Goal: Information Seeking & Learning: Learn about a topic

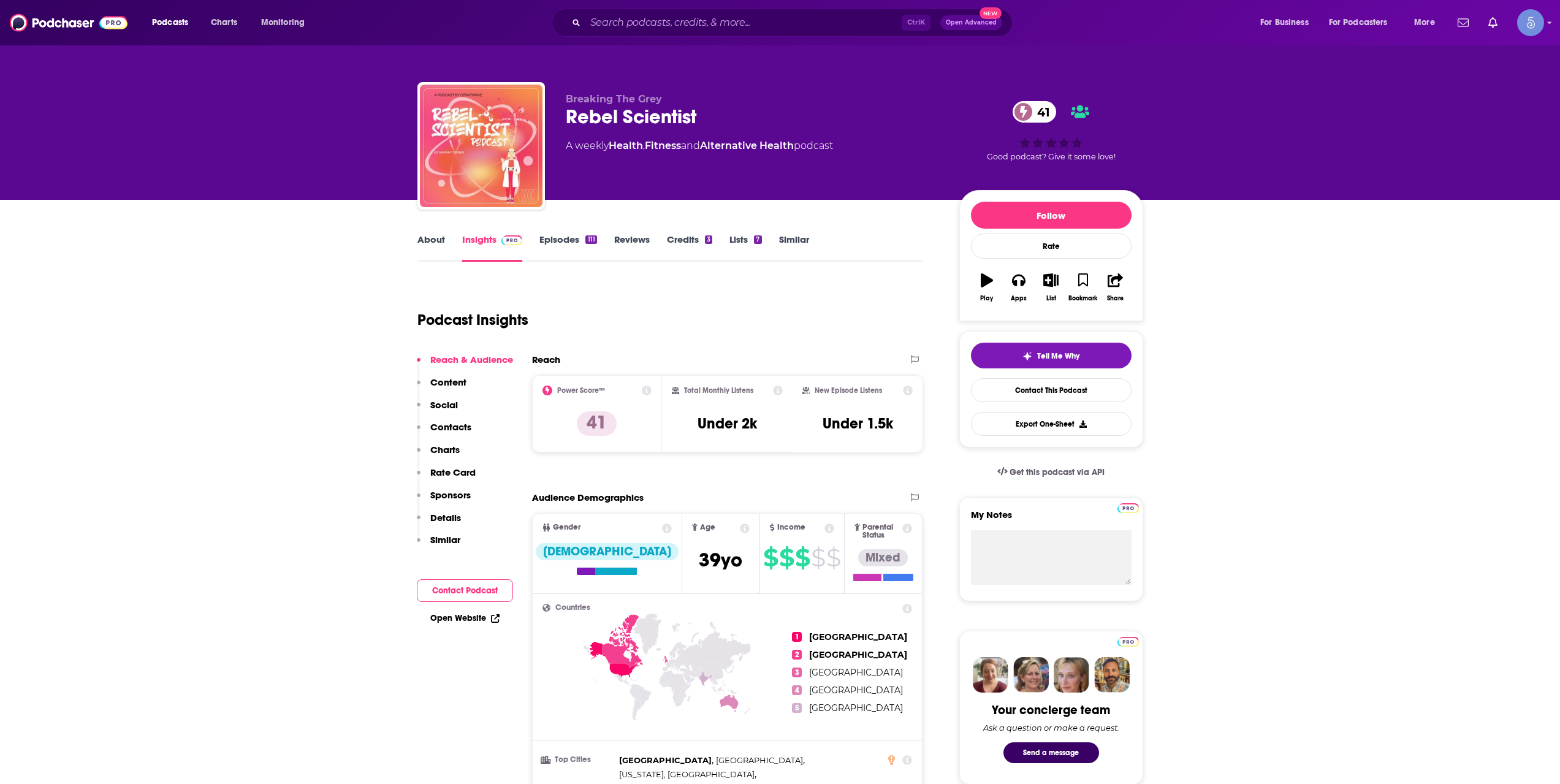
drag, startPoint x: 889, startPoint y: 148, endPoint x: 556, endPoint y: 104, distance: 335.9
click at [556, 104] on div "Breaking The Grey Rebel Scientist 41 A weekly Health , Fitness and Alternative …" at bounding box center [780, 148] width 726 height 133
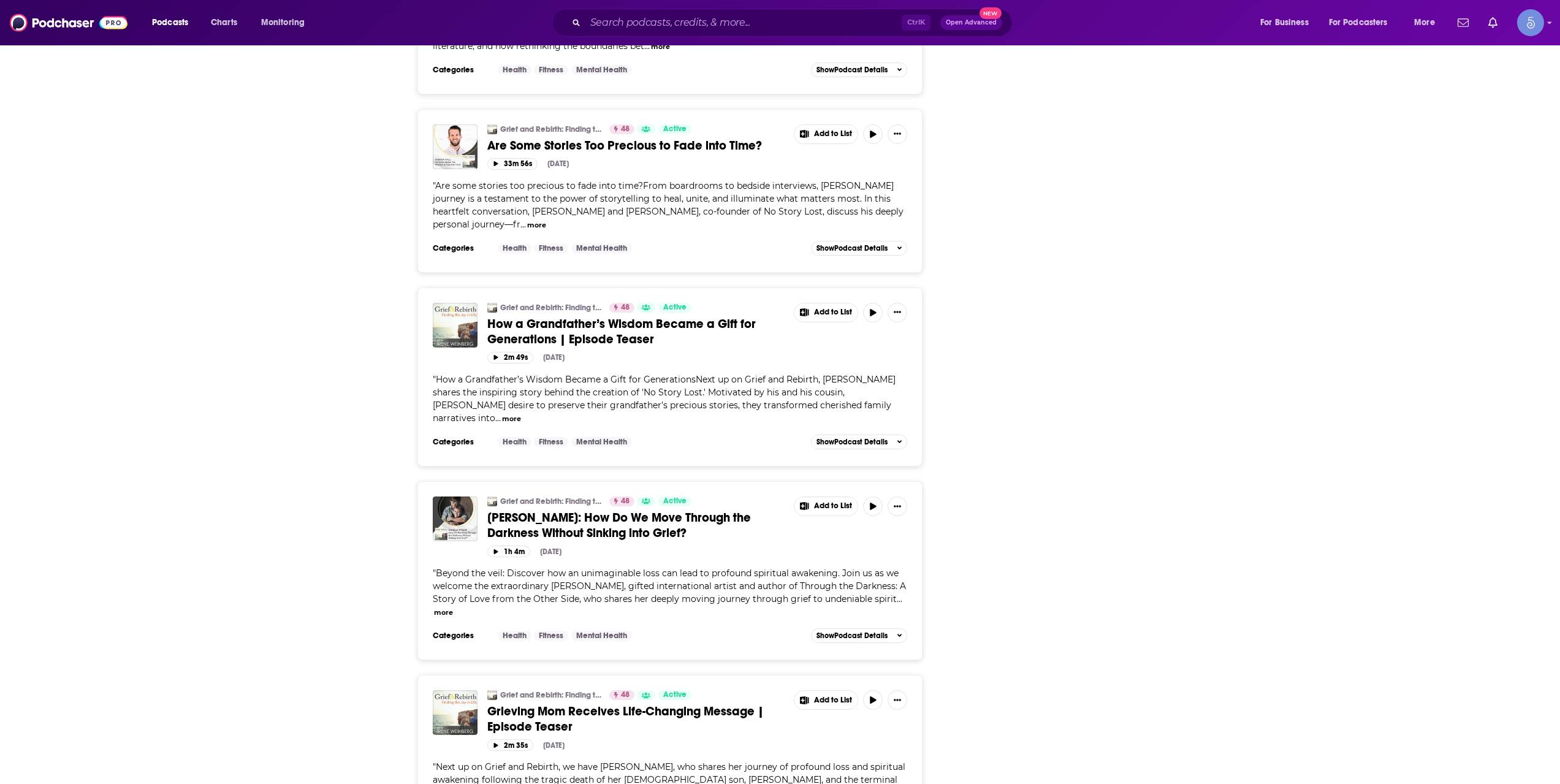
scroll to position [3472, 0]
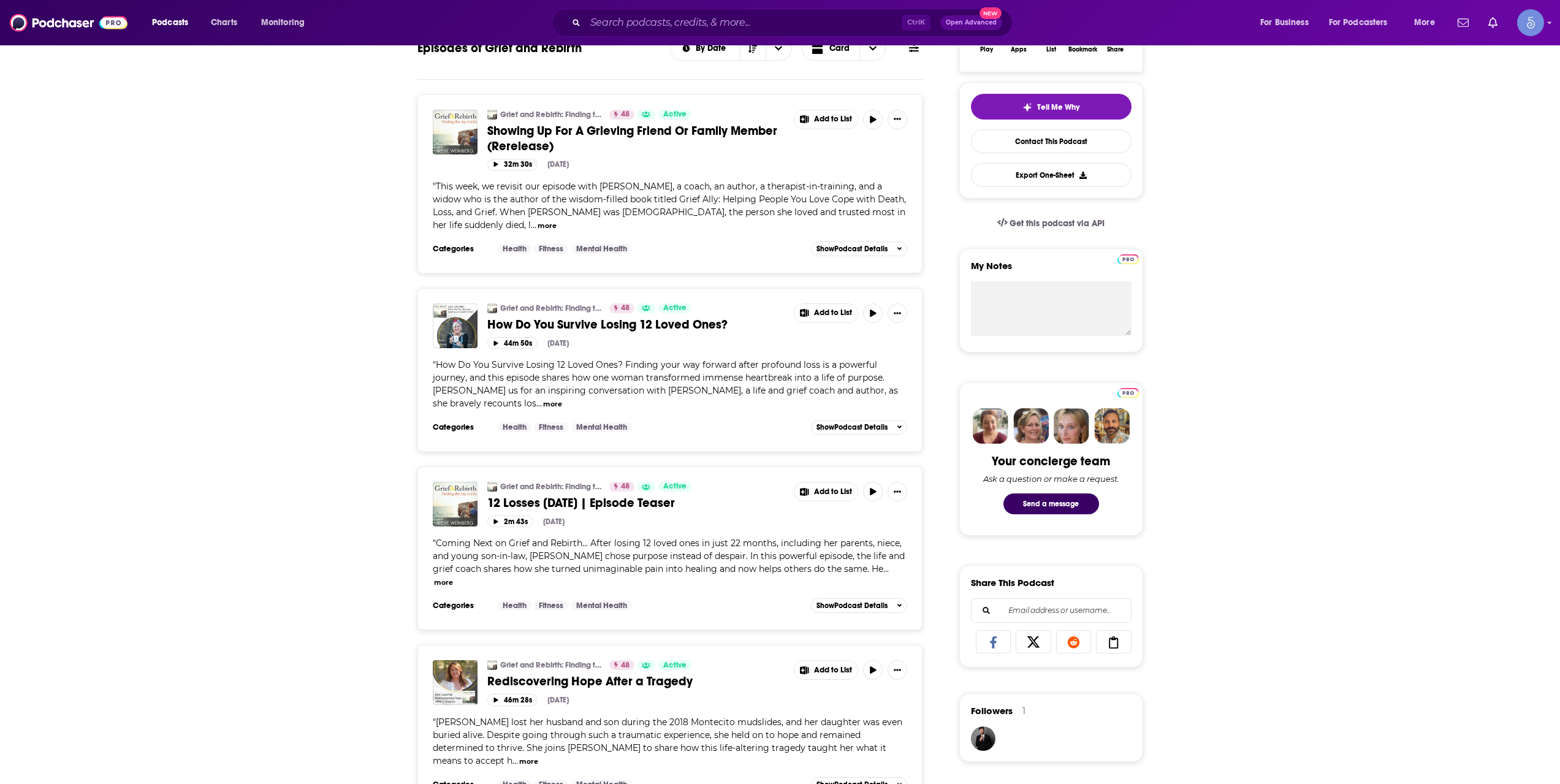
scroll to position [0, 0]
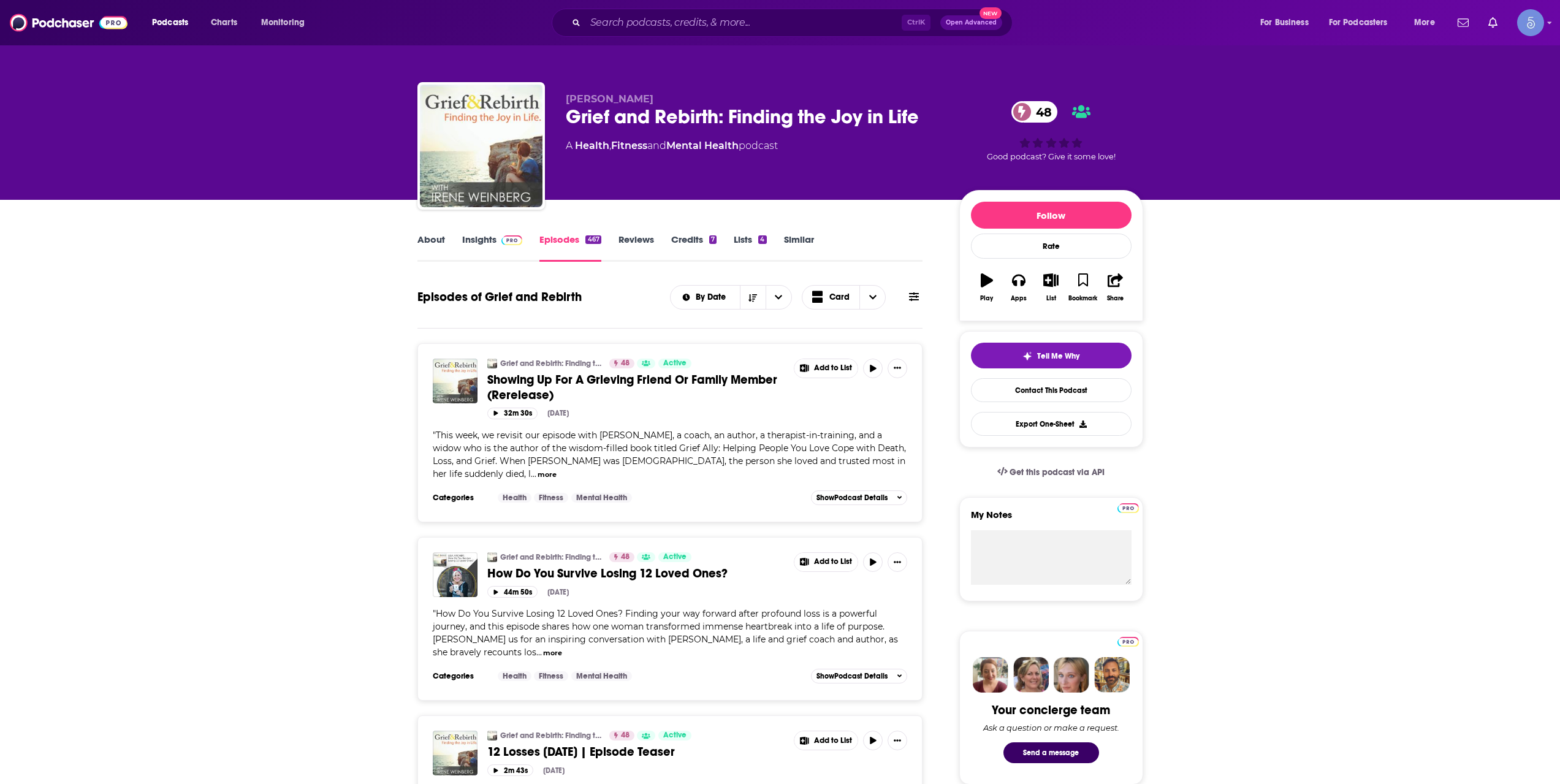
click at [417, 237] on link "About" at bounding box center [431, 247] width 28 height 28
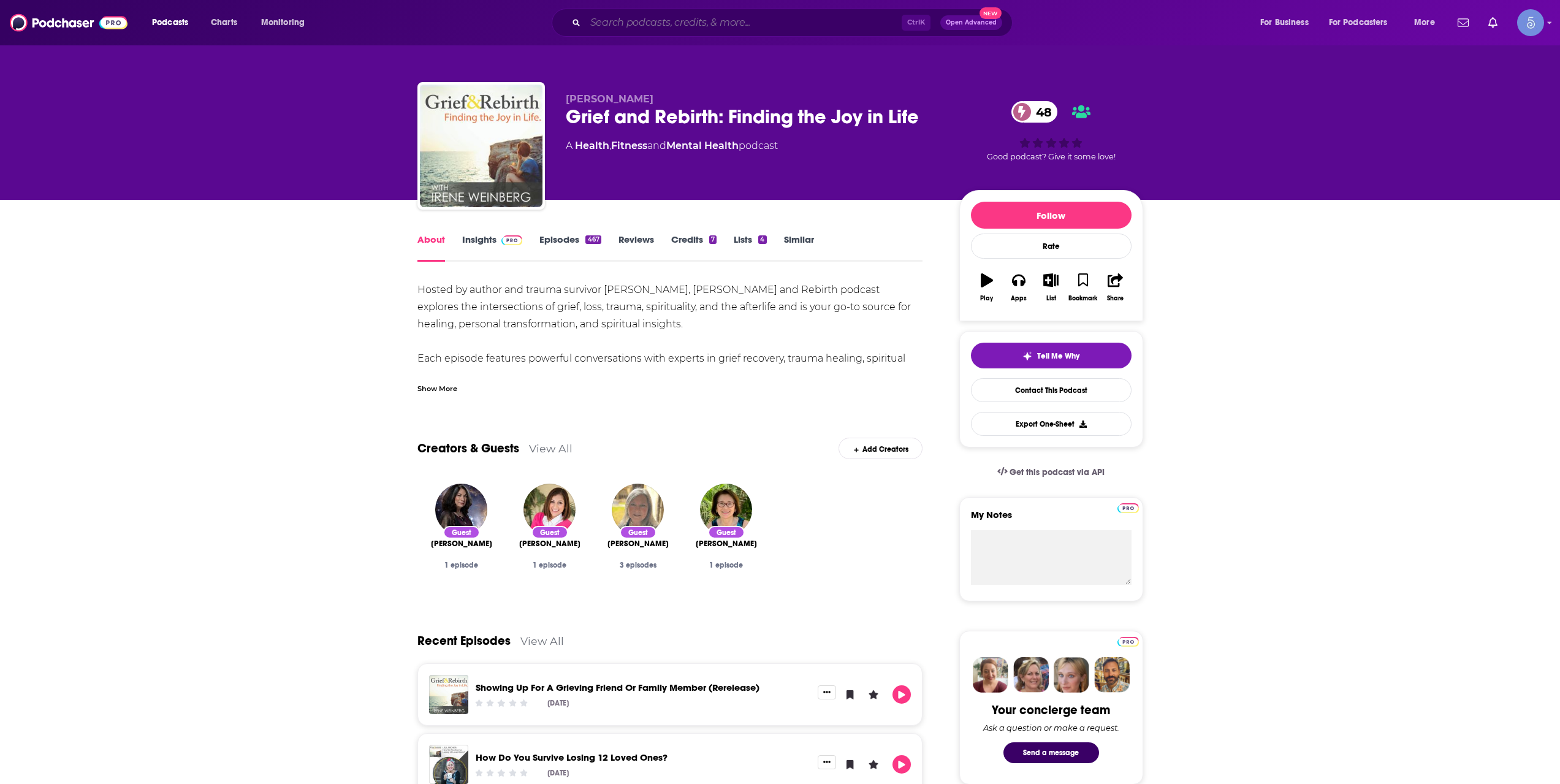
click at [722, 31] on input "Search podcasts, credits, & more..." at bounding box center [744, 23] width 316 height 20
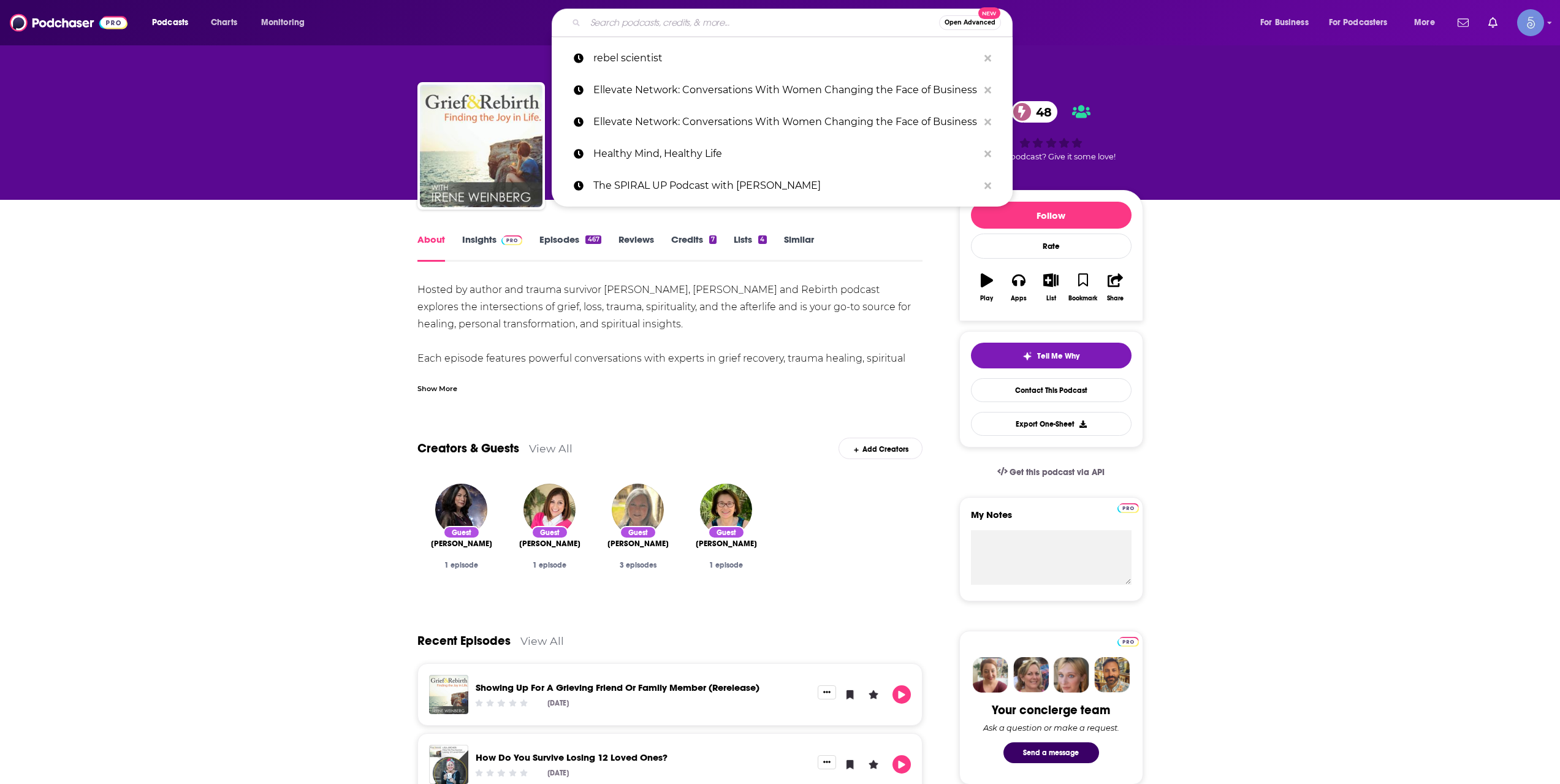
paste input "[URL][DOMAIN_NAME]"
type input "[URL][DOMAIN_NAME]"
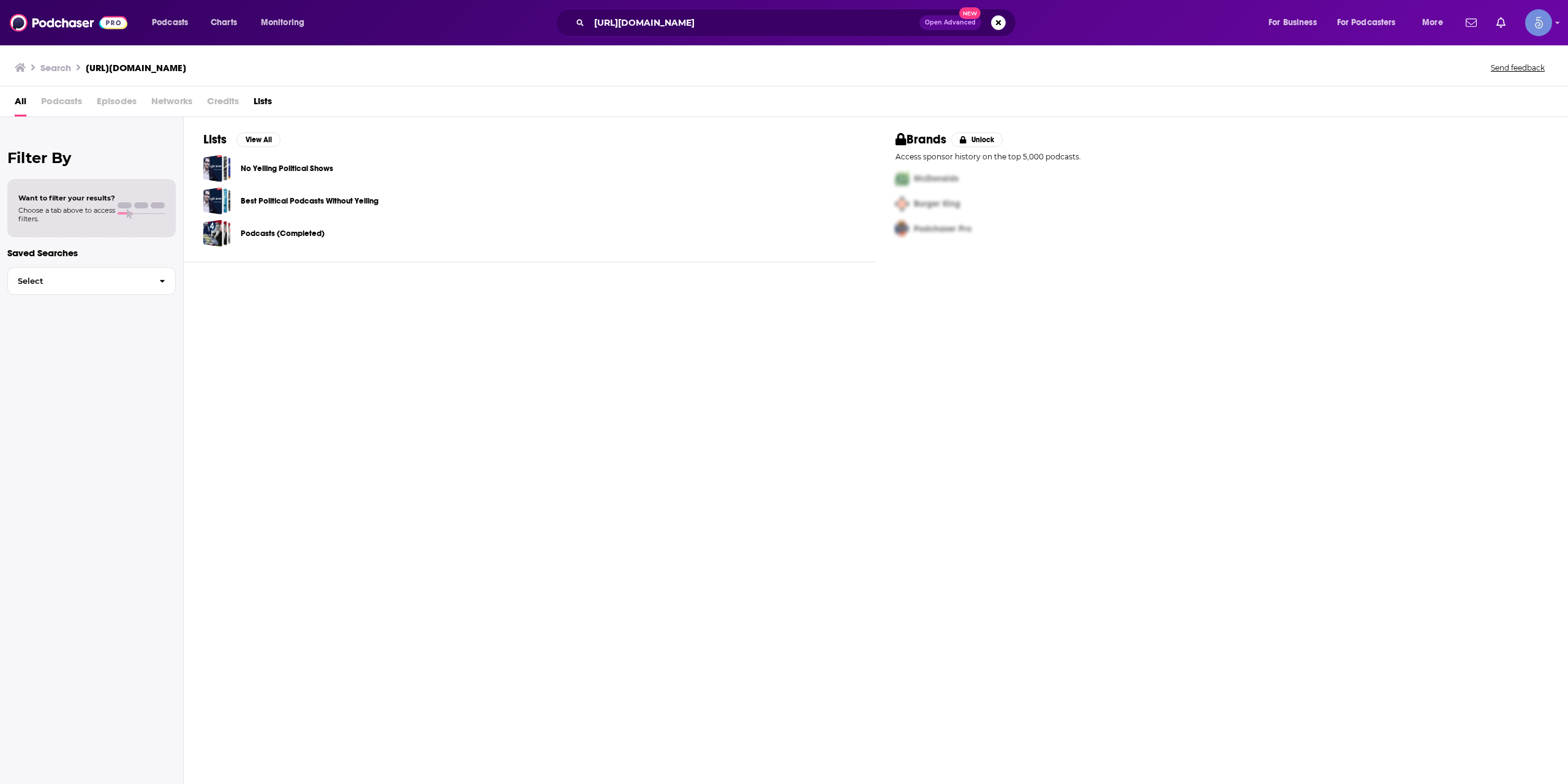
click at [818, 38] on div "Podcasts Charts Monitoring [URL][DOMAIN_NAME] Open Advanced New For Business Fo…" at bounding box center [784, 22] width 1568 height 45
drag, startPoint x: 813, startPoint y: 35, endPoint x: 803, endPoint y: 25, distance: 14.1
click at [812, 33] on div "[URL][DOMAIN_NAME] Open Advanced New" at bounding box center [785, 22] width 461 height 28
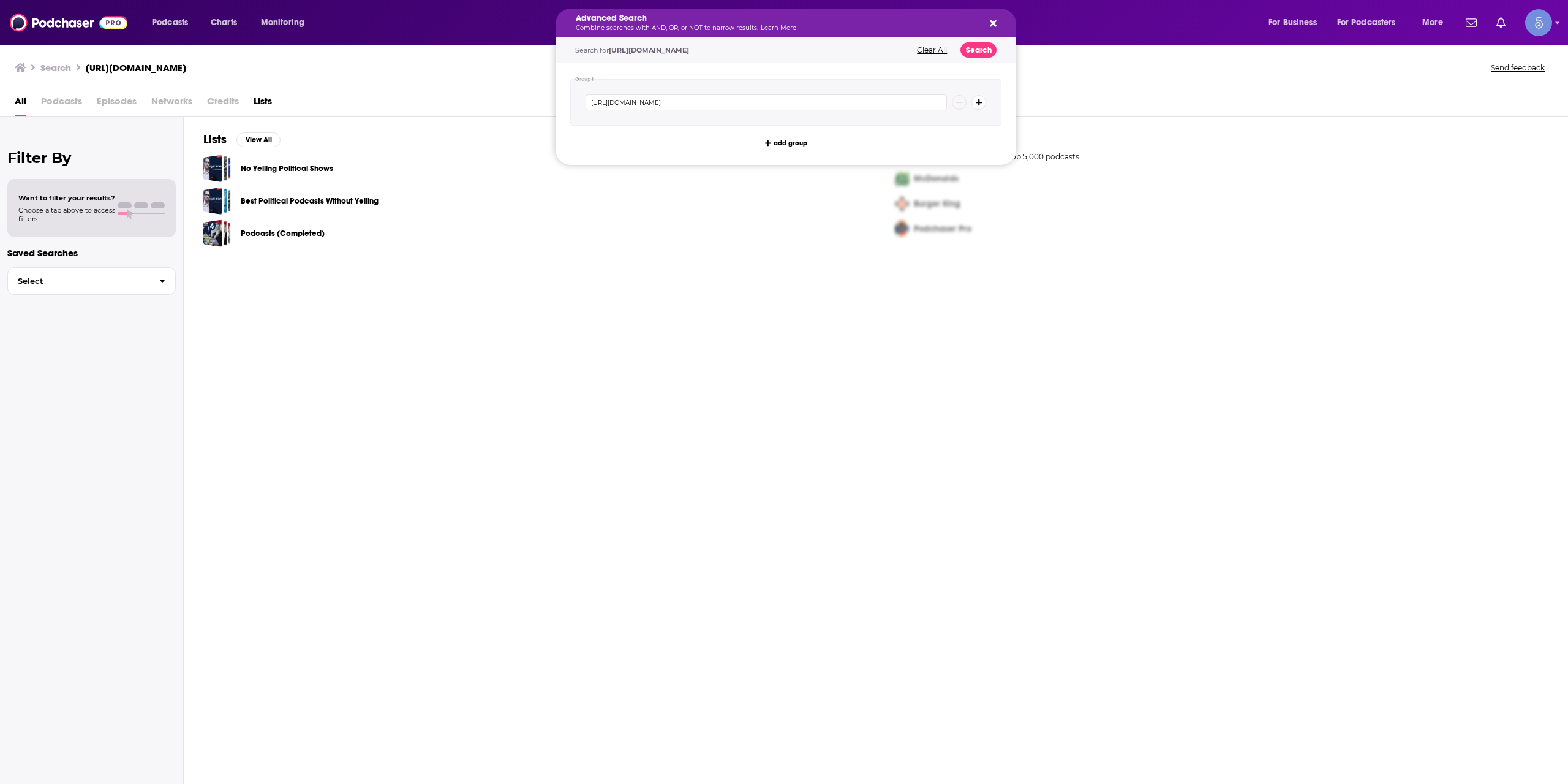
click at [800, 21] on h5 "Advanced Search" at bounding box center [776, 18] width 400 height 8
click at [929, 50] on button "Clear All" at bounding box center [932, 50] width 38 height 8
click at [678, 92] on div "Search podcasts, credits, & more..." at bounding box center [786, 102] width 431 height 47
click at [679, 102] on input "Search podcasts, credits, & more..." at bounding box center [766, 102] width 361 height 16
click at [539, 46] on div "Search [URL][DOMAIN_NAME] Send feedback" at bounding box center [784, 65] width 1568 height 42
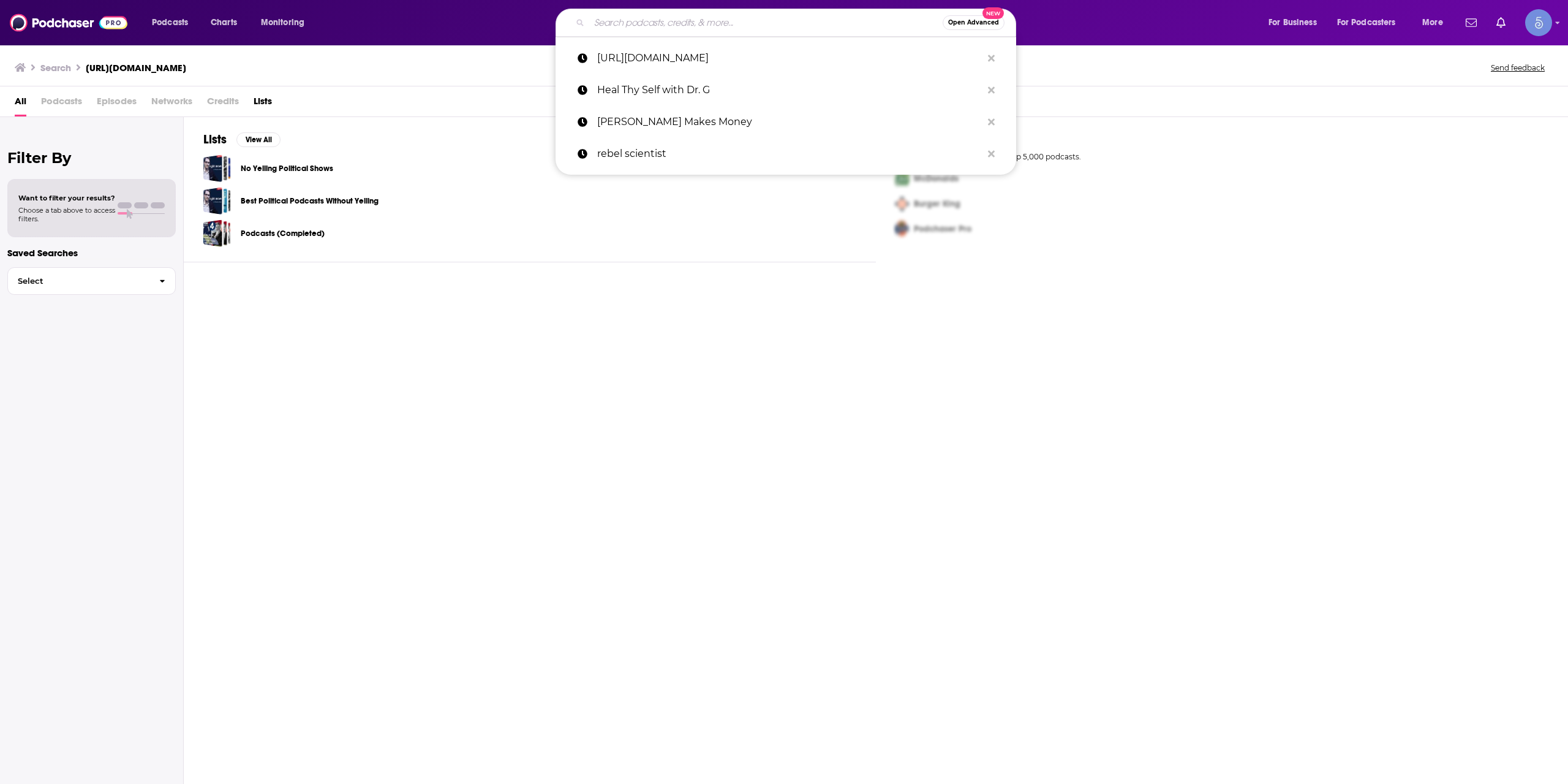
click at [672, 37] on div "[URL][DOMAIN_NAME] Heal Thy Self with Dr. [PERSON_NAME] Makes Money rebel scien…" at bounding box center [785, 106] width 461 height 138
click at [685, 25] on input "Search podcasts, credits, & more..." at bounding box center [765, 23] width 353 height 20
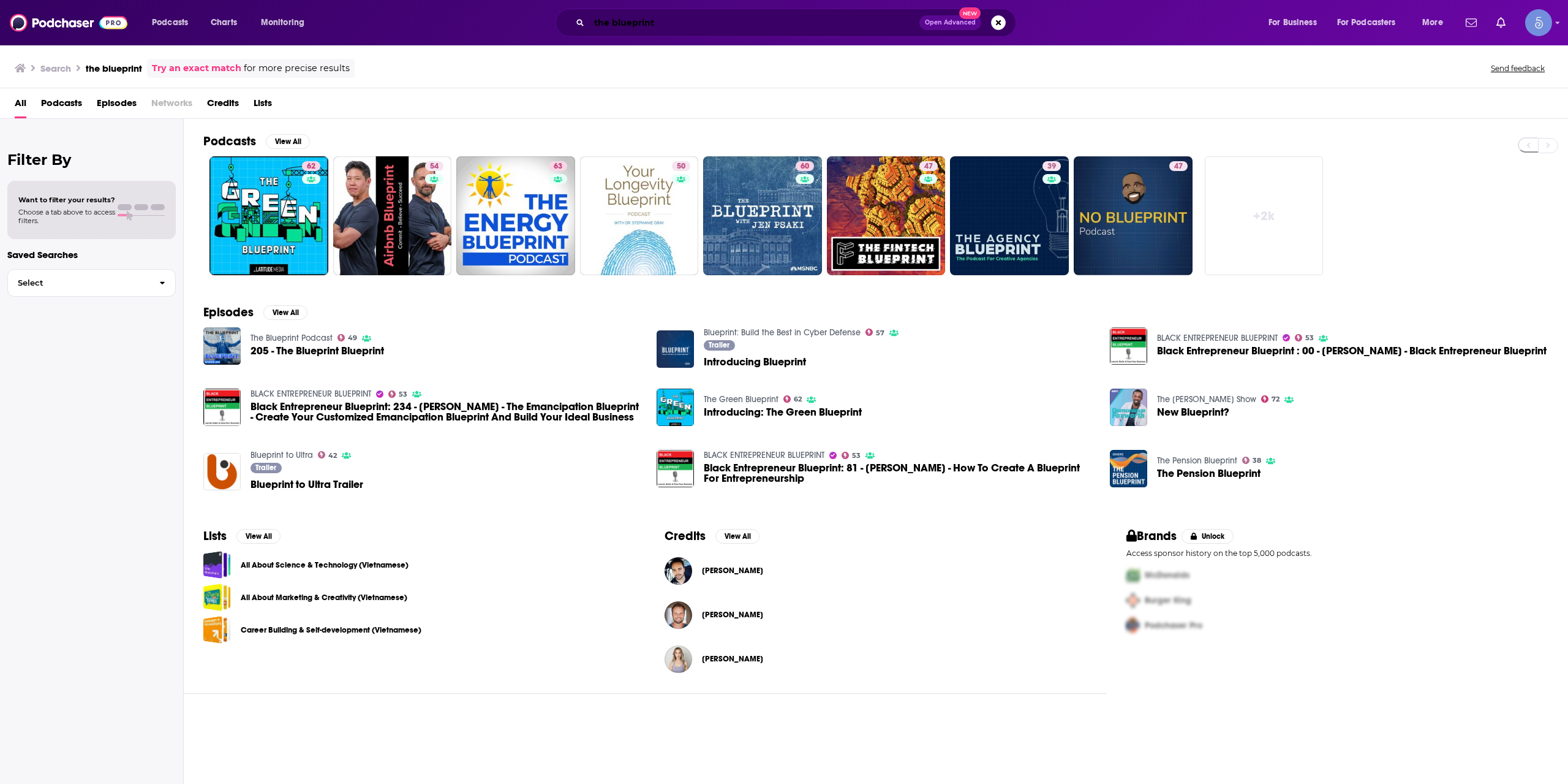
click at [694, 29] on input "the blueprint" at bounding box center [754, 23] width 330 height 20
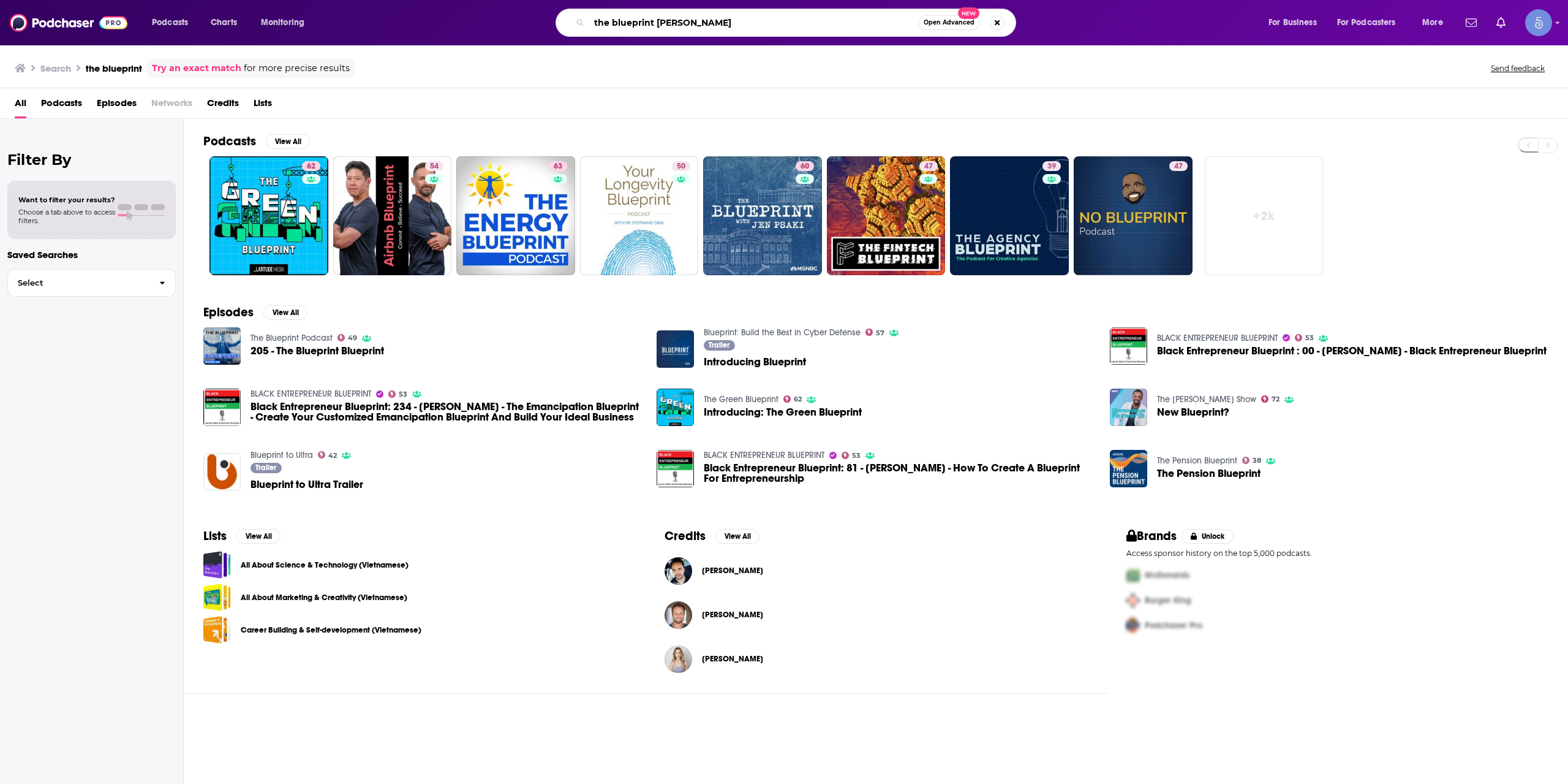
type input "the blueprint [PERSON_NAME]"
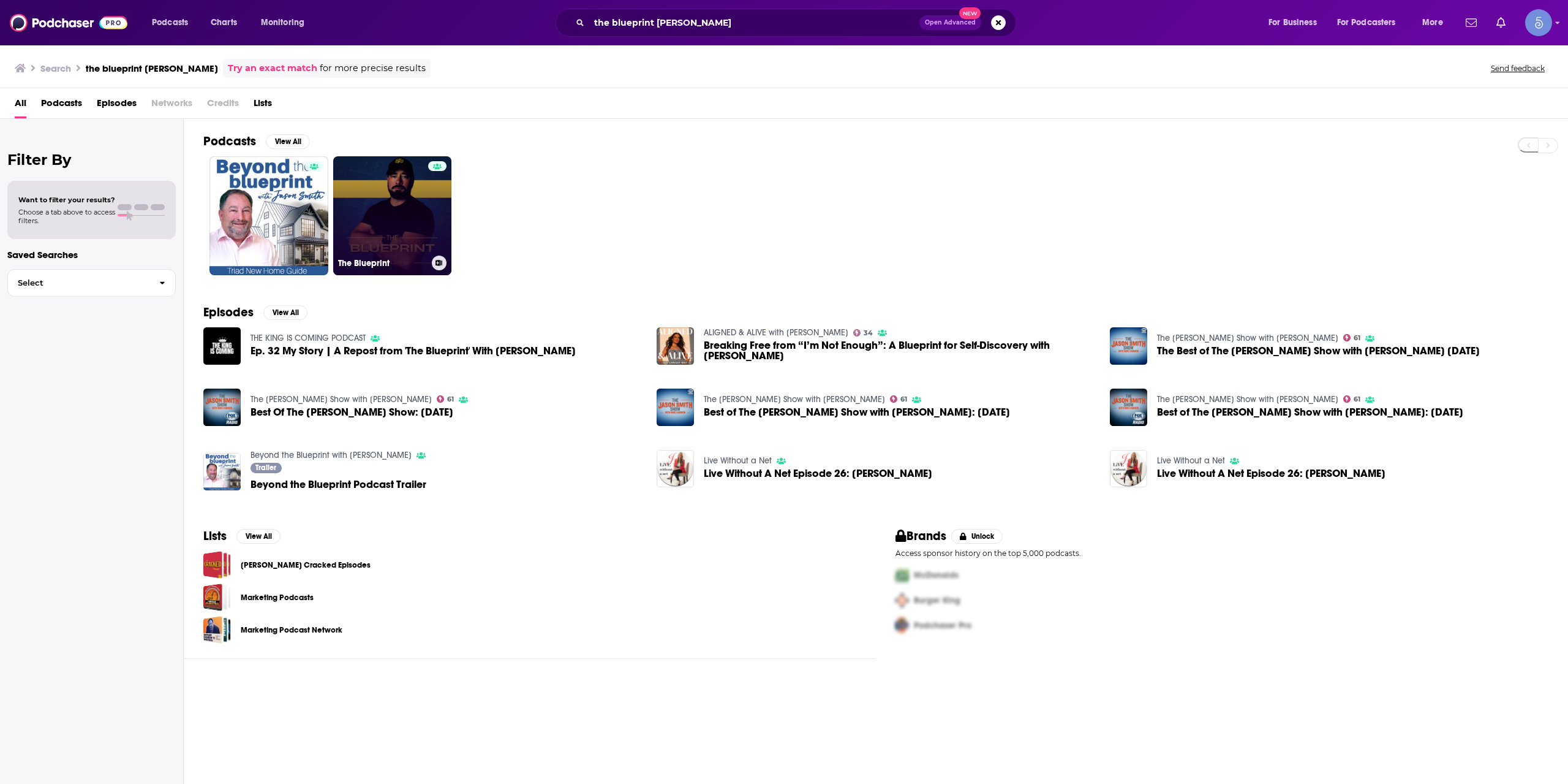
click at [413, 241] on link "The Blueprint" at bounding box center [392, 216] width 119 height 119
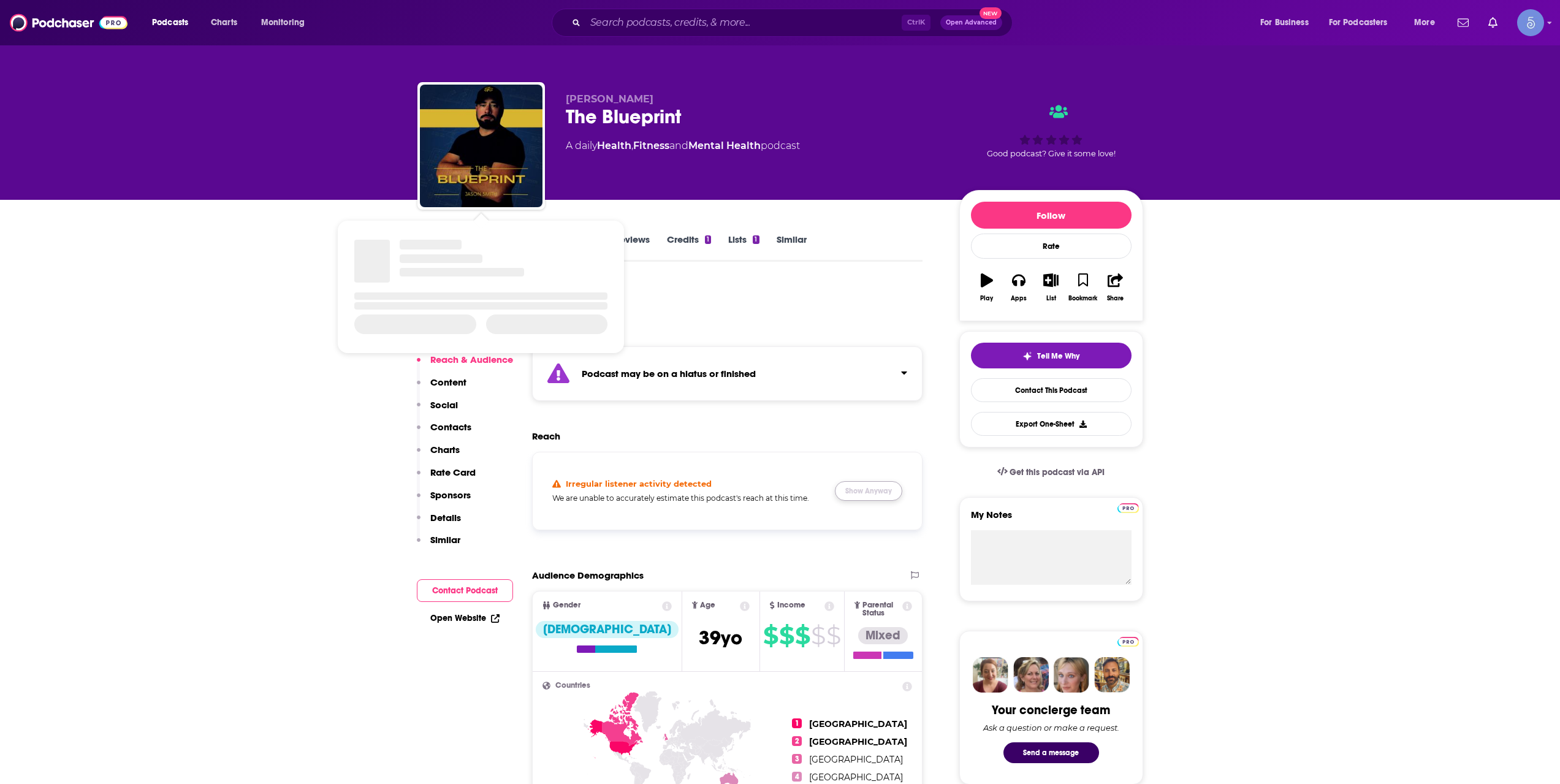
click at [863, 492] on button "Show Anyway" at bounding box center [869, 491] width 68 height 20
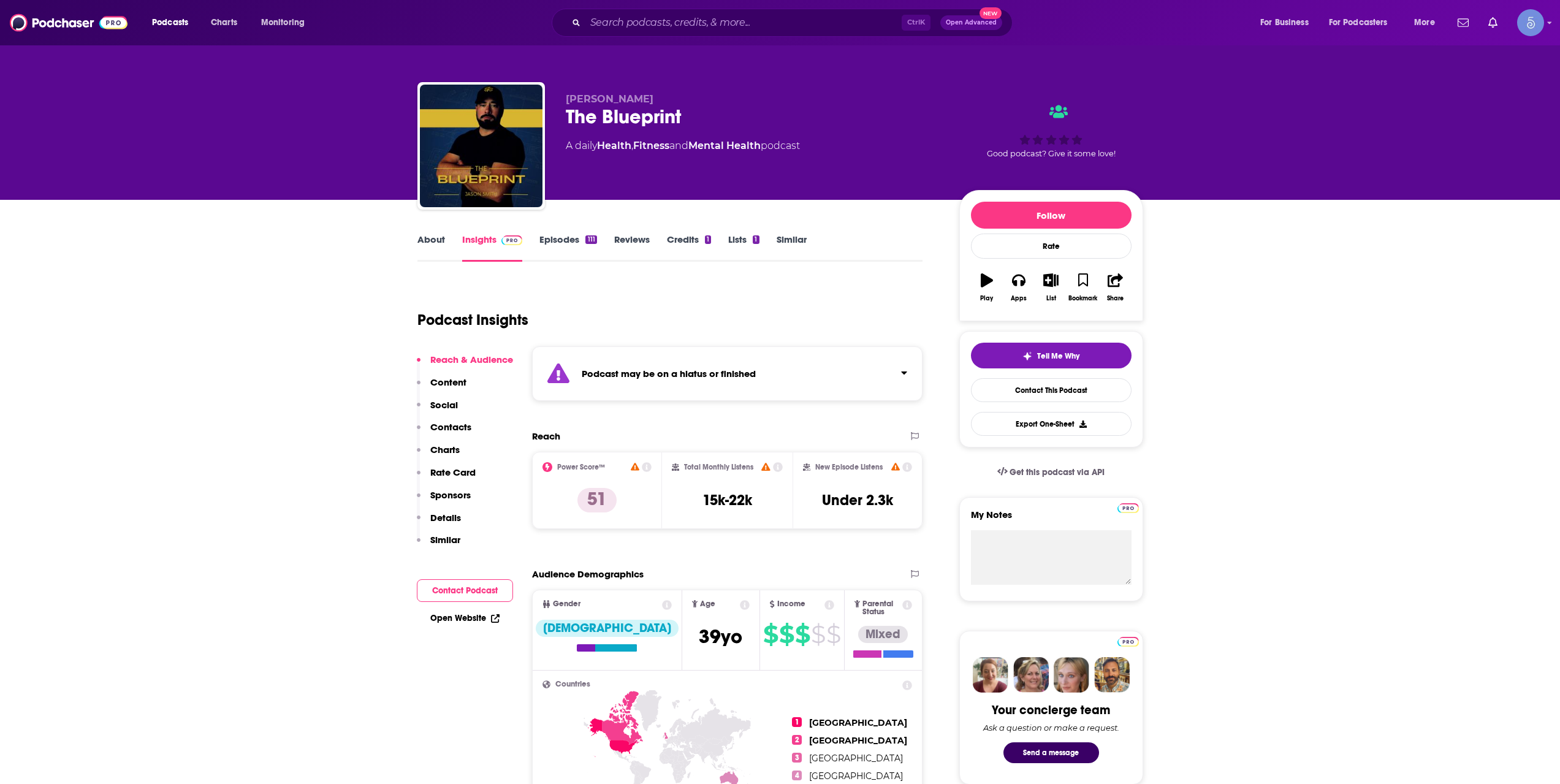
click at [430, 232] on div "About Insights Episodes 111 Reviews Credits 1 Lists 1 Similar" at bounding box center [670, 246] width 506 height 30
click at [428, 232] on div "About Insights Episodes 111 Reviews Credits 1 Lists 1 Similar" at bounding box center [670, 246] width 506 height 30
click at [421, 248] on link "About" at bounding box center [431, 247] width 28 height 28
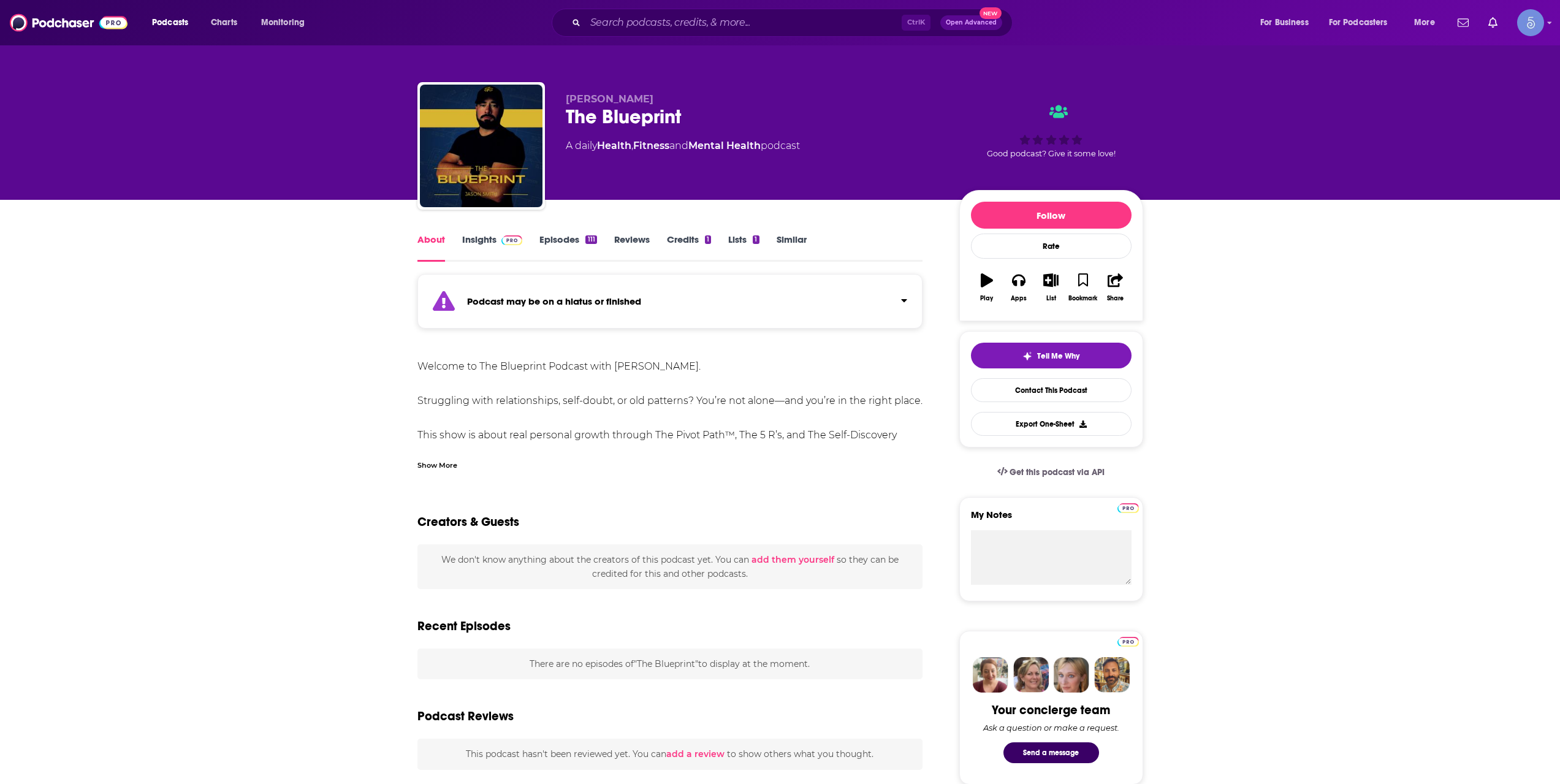
click at [443, 468] on div "Show More" at bounding box center [437, 463] width 40 height 12
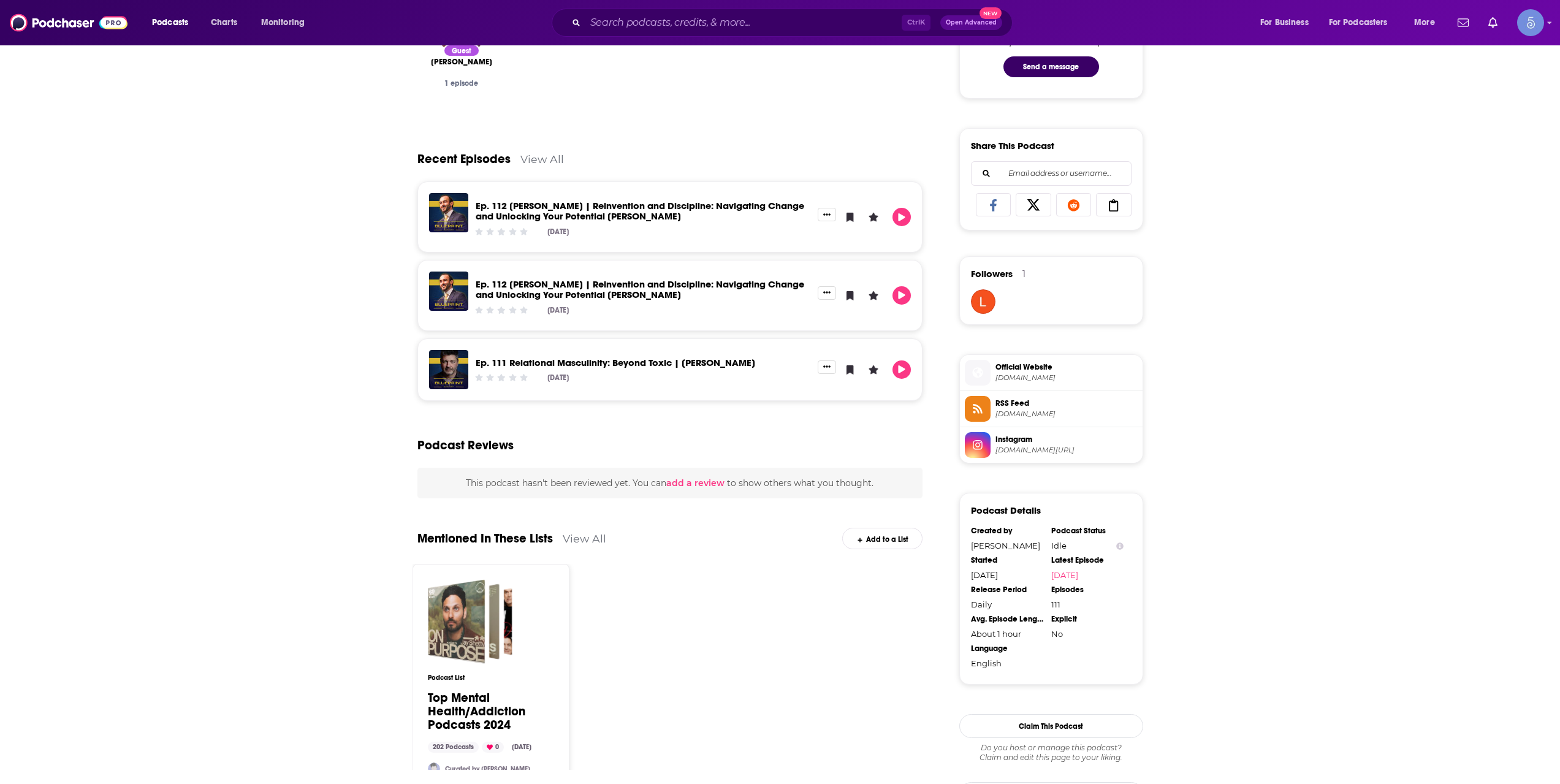
drag, startPoint x: 870, startPoint y: 558, endPoint x: 476, endPoint y: 367, distance: 437.9
click at [476, 367] on div "Podcast may be on a hiatus or finished Welcome to The Blueprint Podcast with [P…" at bounding box center [670, 331] width 506 height 1471
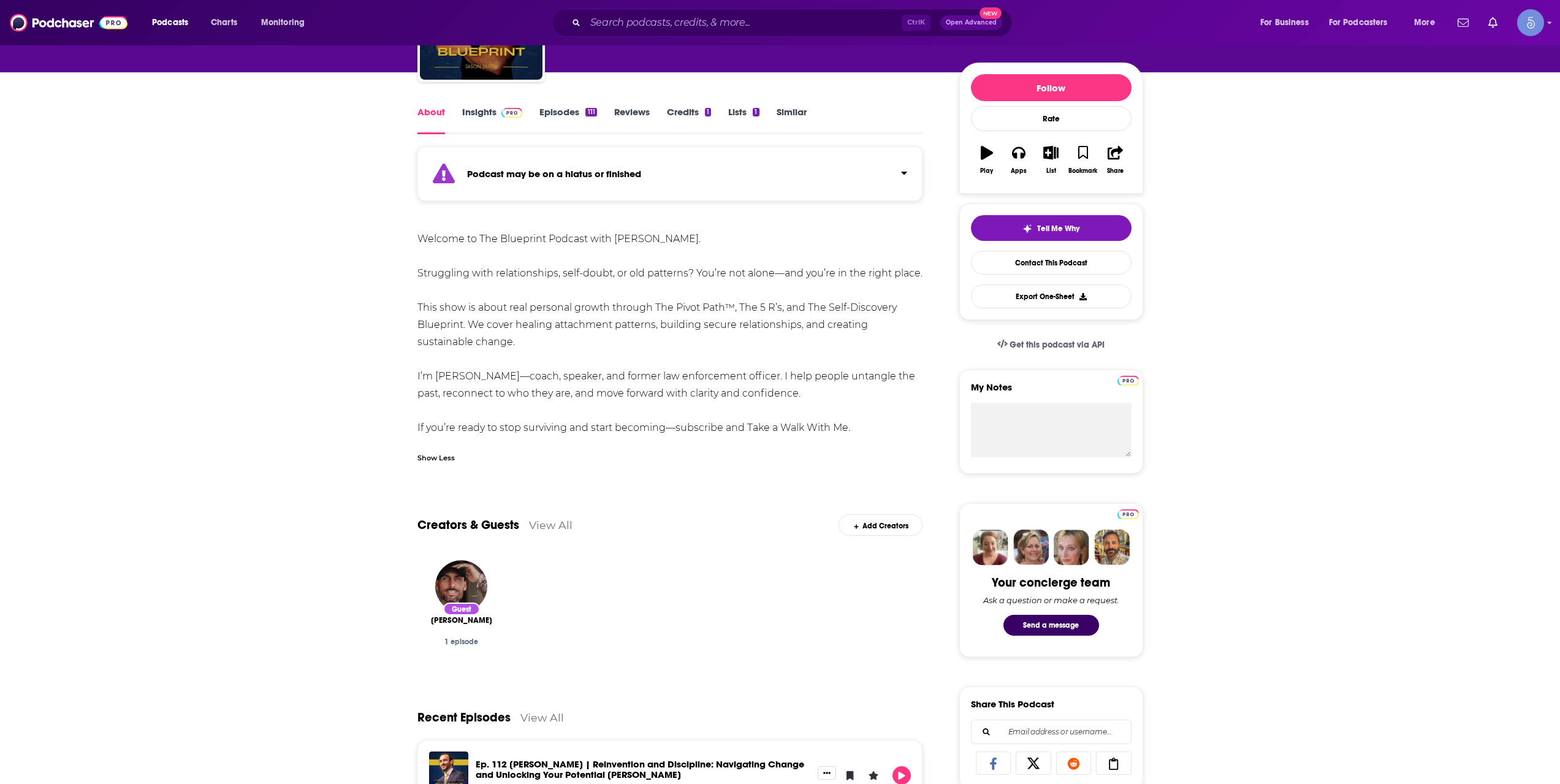
scroll to position [73, 0]
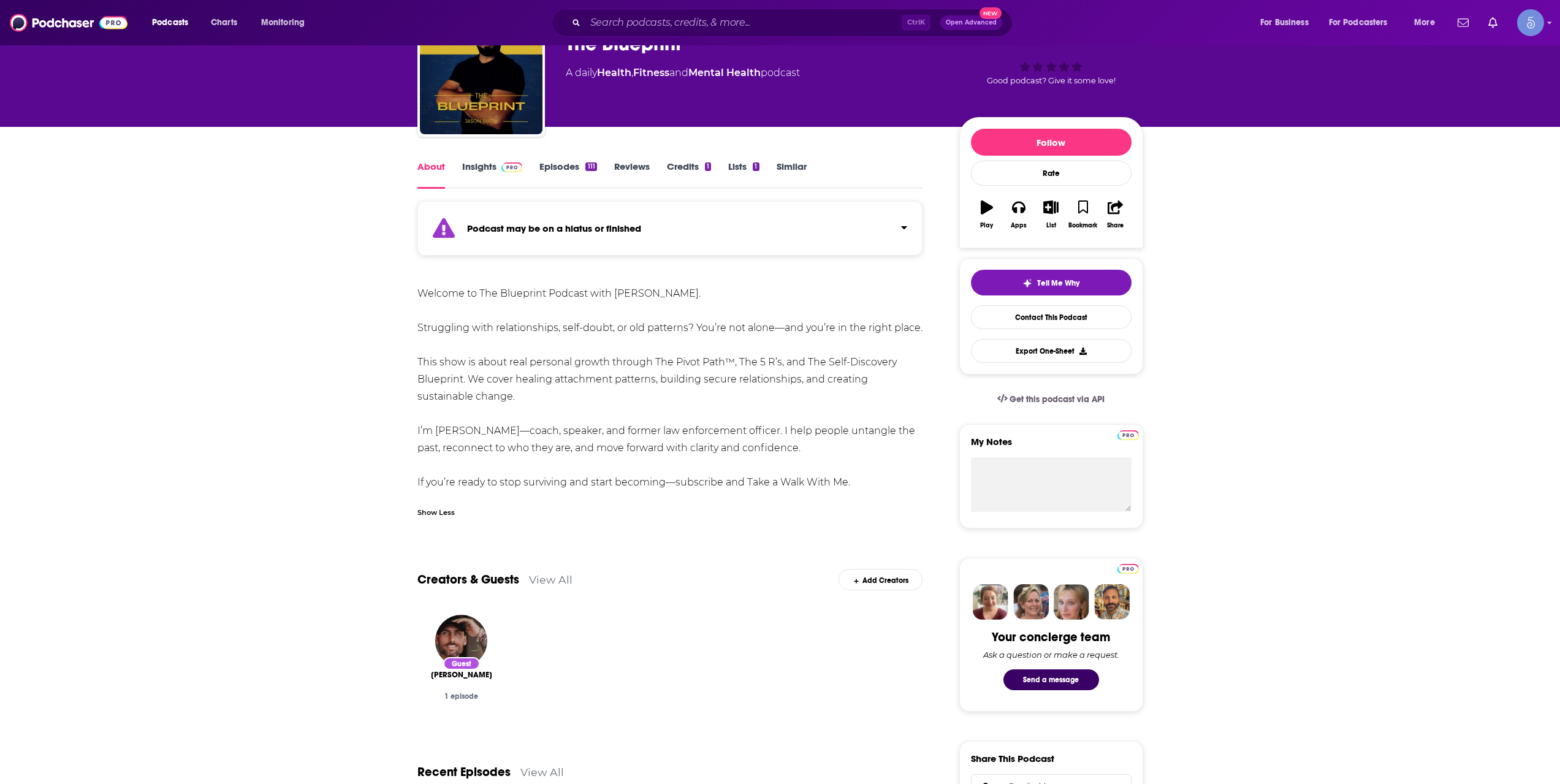
click at [859, 485] on div "Welcome to The Blueprint Podcast with [PERSON_NAME]. Struggling with relationsh…" at bounding box center [670, 387] width 506 height 206
drag, startPoint x: 855, startPoint y: 479, endPoint x: 416, endPoint y: 292, distance: 477.2
copy div "Welcome to The Blueprint Podcast with [PERSON_NAME]. Struggling with relationsh…"
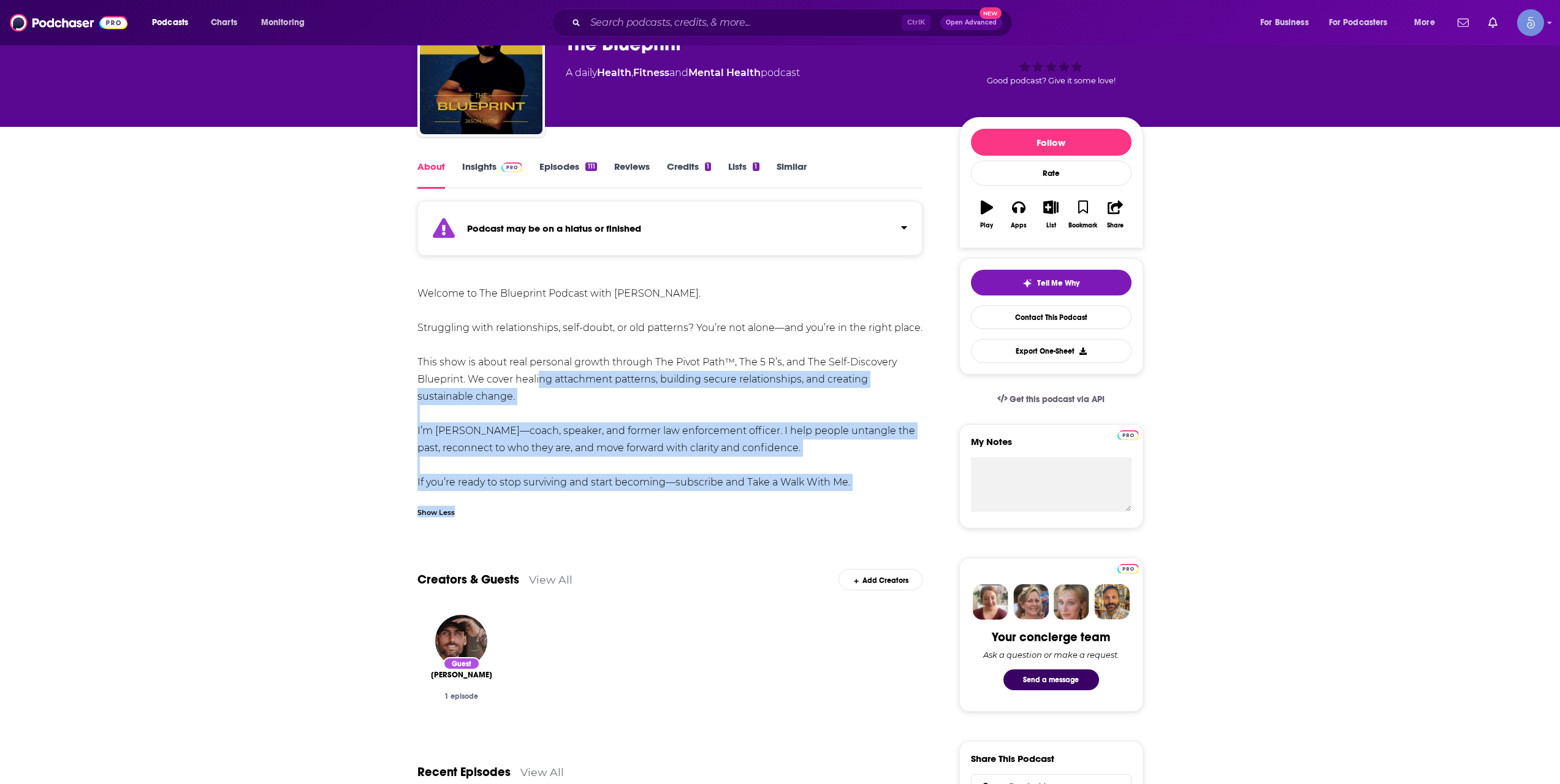
drag, startPoint x: 877, startPoint y: 491, endPoint x: 536, endPoint y: 374, distance: 360.5
click at [536, 374] on div "Welcome to The Blueprint Podcast with [PERSON_NAME]. Struggling with relationsh…" at bounding box center [670, 404] width 506 height 239
click at [535, 374] on div "Welcome to The Blueprint Podcast with [PERSON_NAME]. Struggling with relationsh…" at bounding box center [670, 387] width 506 height 206
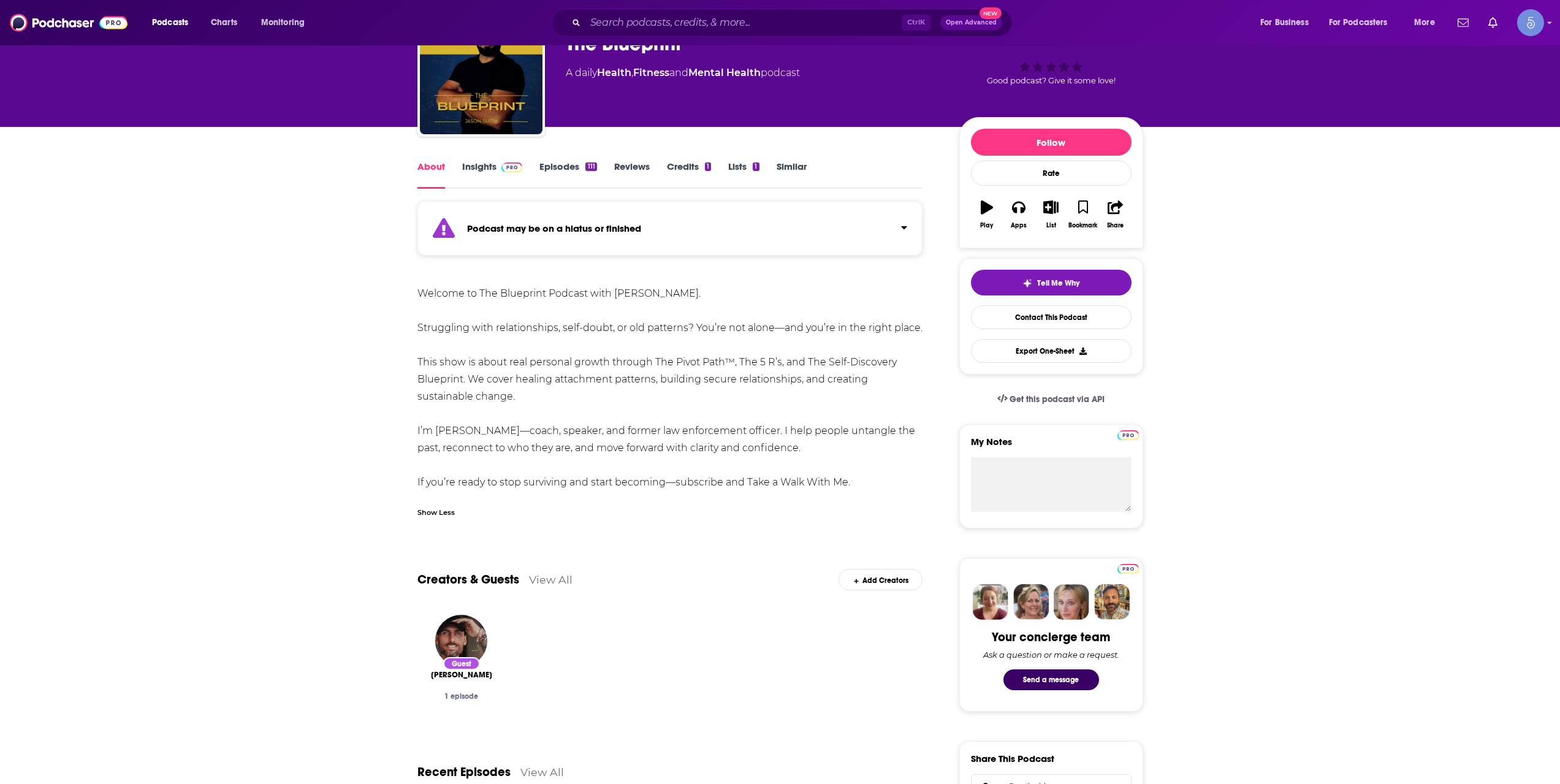
drag, startPoint x: 408, startPoint y: 294, endPoint x: 876, endPoint y: 478, distance: 502.9
copy div "Welcome to The Blueprint Podcast with [PERSON_NAME]. Struggling with relationsh…"
click at [493, 177] on link "Insights" at bounding box center [492, 174] width 61 height 28
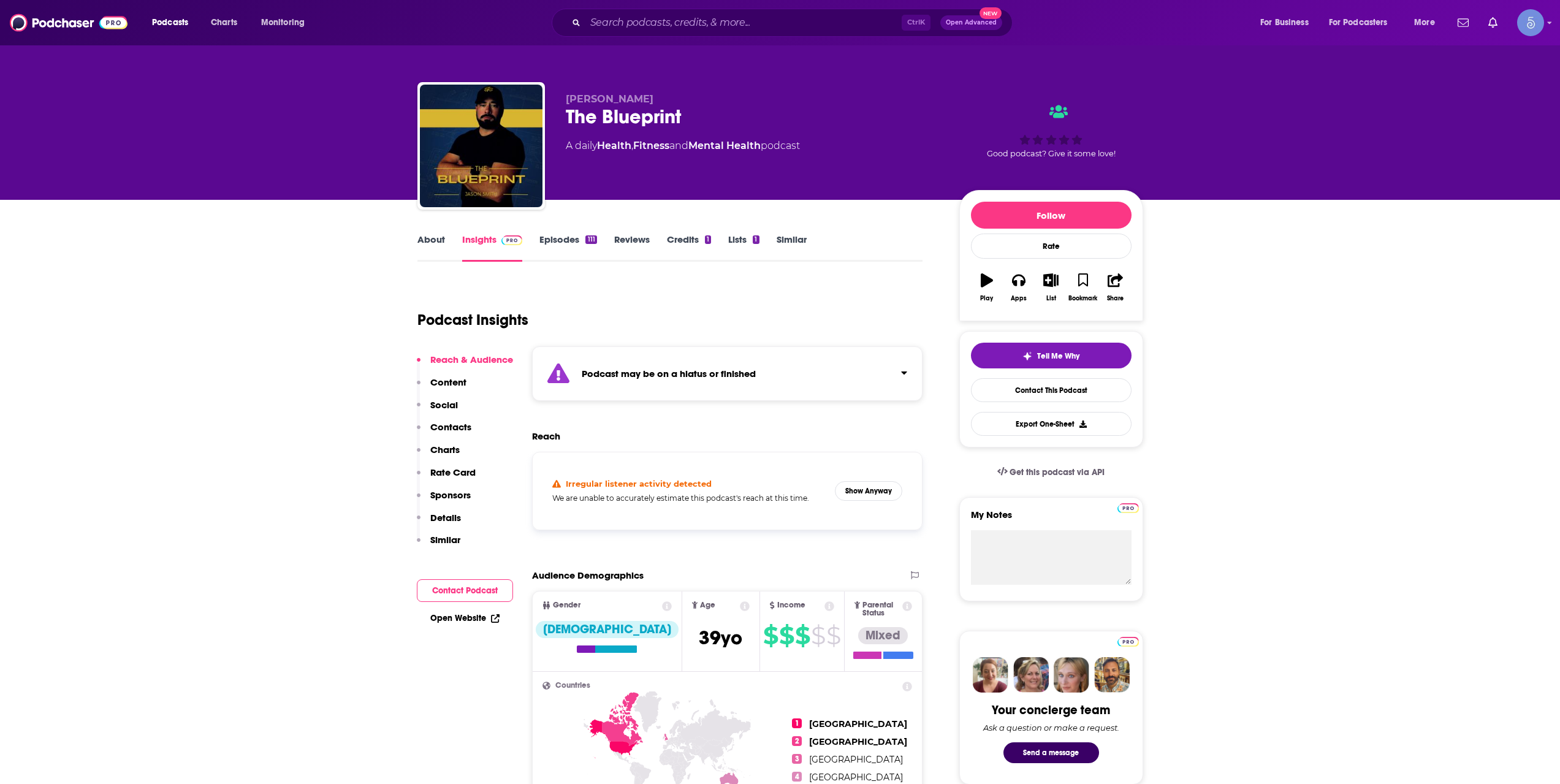
click at [880, 518] on div "Irregular listener activity detected We are unable to accurately estimate this …" at bounding box center [727, 490] width 370 height 58
click at [876, 486] on button "Show Anyway" at bounding box center [869, 491] width 68 height 20
